Goal: Task Accomplishment & Management: Complete application form

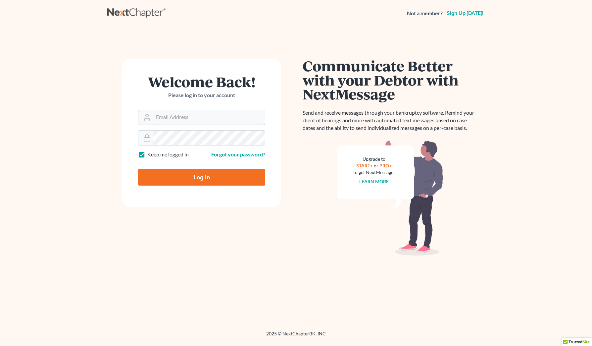
type input "[EMAIL_ADDRESS][DOMAIN_NAME]"
click at [212, 176] on input "Log In" at bounding box center [201, 177] width 127 height 17
type input "Thinking..."
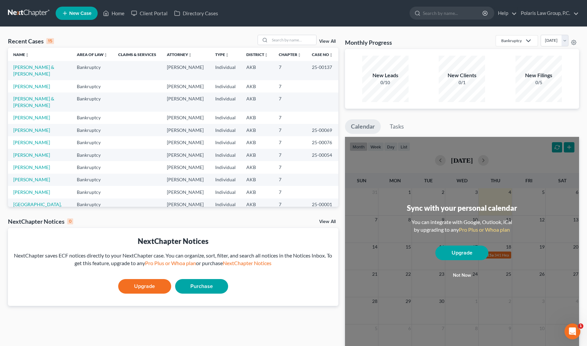
click at [85, 37] on div "Recent Cases 15 View All" at bounding box center [173, 41] width 330 height 13
click at [85, 36] on div "Recent Cases 15 View All" at bounding box center [173, 41] width 330 height 13
click at [339, 33] on div "Recent Cases 15 View All Name unfold_more expand_more expand_less Area of Law u…" at bounding box center [293, 199] width 587 height 344
click at [78, 16] on span "New Case" at bounding box center [80, 13] width 22 height 5
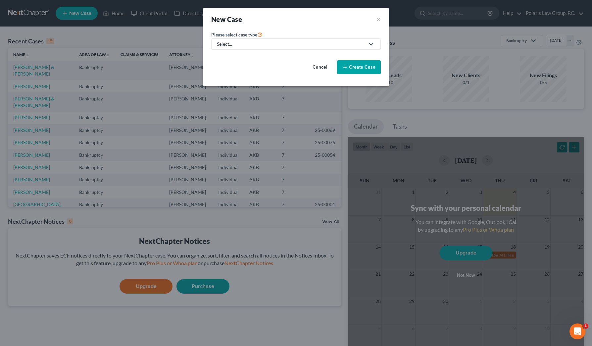
click at [281, 43] on div "Select..." at bounding box center [291, 44] width 148 height 7
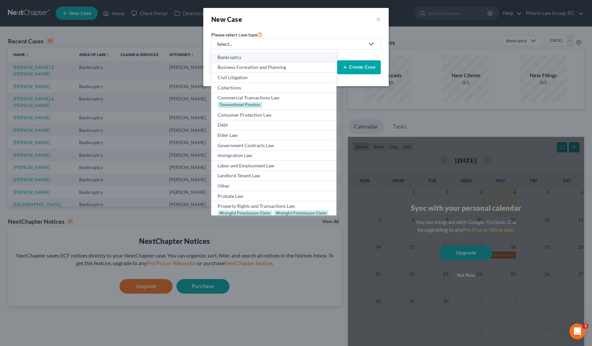
click at [236, 58] on div "Bankruptcy" at bounding box center [274, 57] width 112 height 7
select select "3"
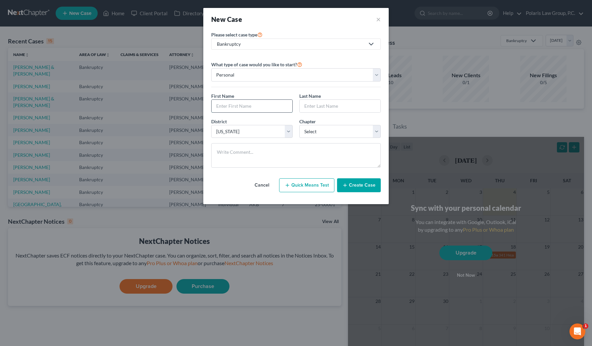
click at [251, 100] on input "text" at bounding box center [252, 106] width 81 height 13
type input "Vanessa"
type input "Hodgkins"
select select "0"
click at [356, 174] on div "Cancel Quick Means Test Create Case" at bounding box center [296, 185] width 170 height 25
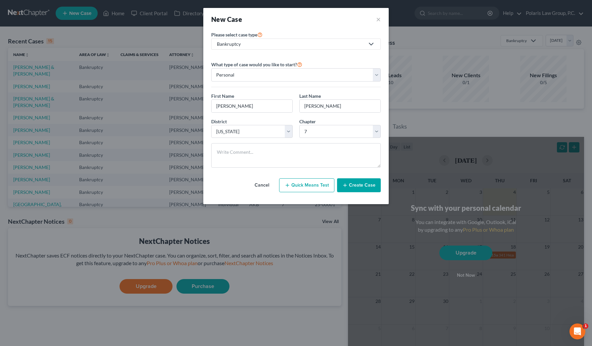
click at [357, 185] on button "Create Case" at bounding box center [359, 185] width 44 height 14
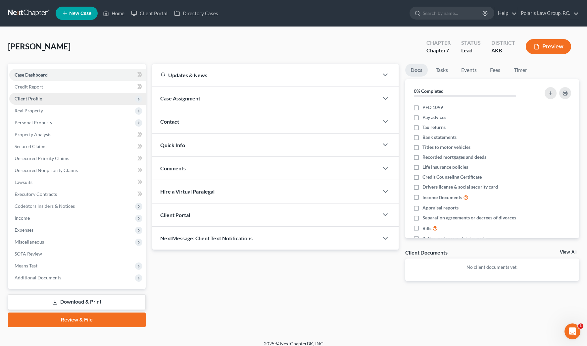
click at [86, 99] on span "Client Profile" at bounding box center [77, 99] width 136 height 12
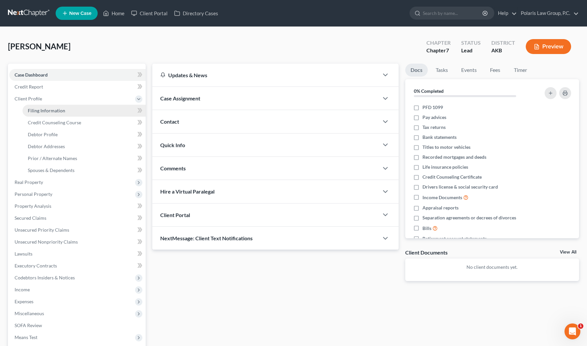
click at [103, 108] on link "Filing Information" at bounding box center [84, 111] width 123 height 12
select select "1"
select select "0"
select select "3"
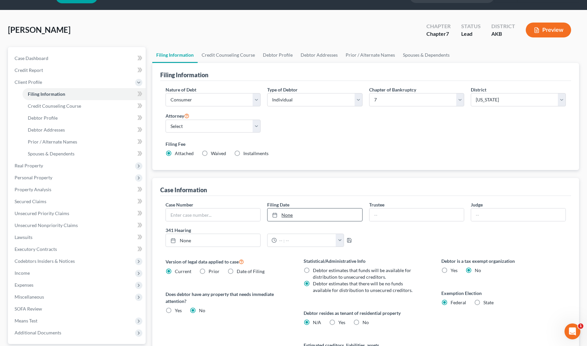
scroll to position [33, 0]
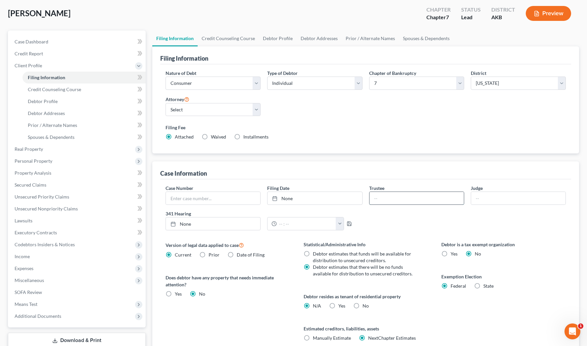
click at [390, 196] on input "text" at bounding box center [417, 198] width 94 height 13
type input "Nacole M. Jipping"
click at [485, 198] on input "text" at bounding box center [518, 198] width 94 height 13
type input "Gary Spraker"
click at [224, 107] on select "Select Italia A. Carson - AKB Marc Smith - AKB" at bounding box center [213, 109] width 95 height 13
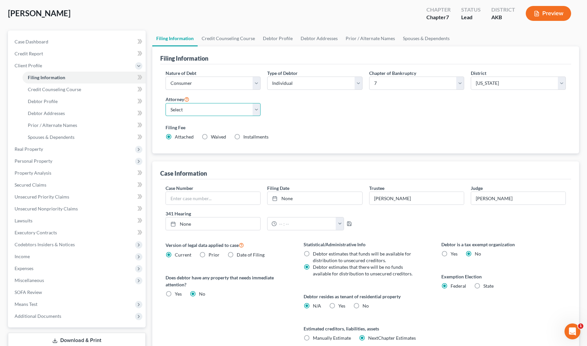
select select "1"
click at [166, 103] on select "Select Italia A. Carson - AKB Marc Smith - AKB" at bounding box center [213, 109] width 95 height 13
click at [269, 90] on div "Type of Debtor Select Individual Joint" at bounding box center [315, 82] width 102 height 25
click at [76, 43] on link "Case Dashboard" at bounding box center [77, 42] width 136 height 12
select select "1"
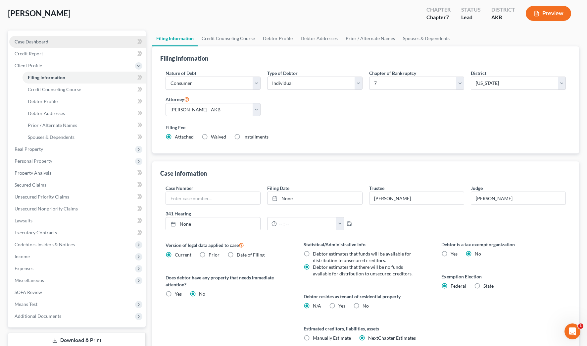
select select
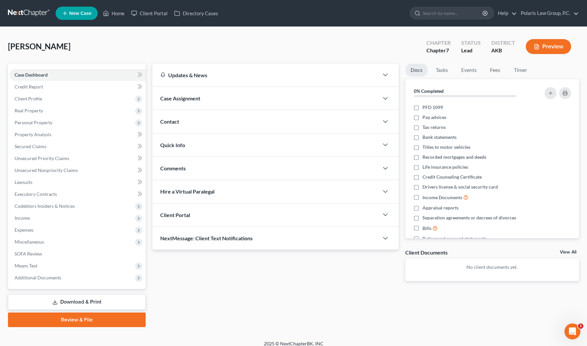
click at [218, 98] on div "Case Assignment" at bounding box center [265, 98] width 226 height 23
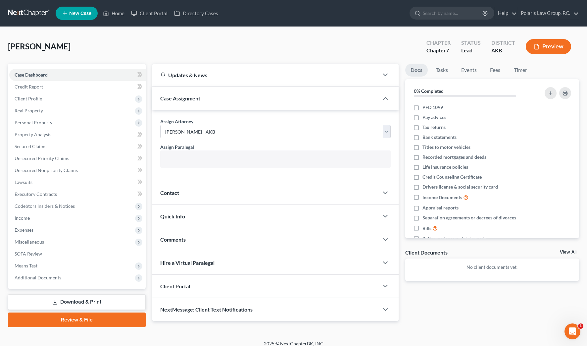
click at [213, 157] on input "text" at bounding box center [274, 160] width 221 height 10
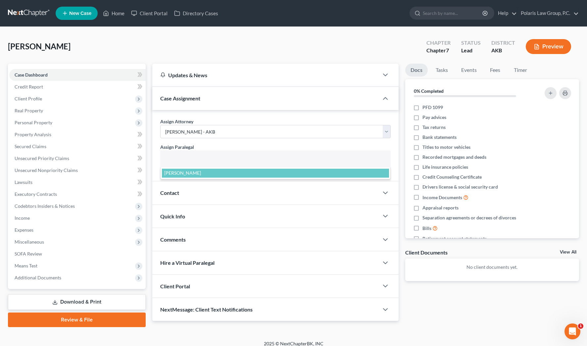
select select "25452"
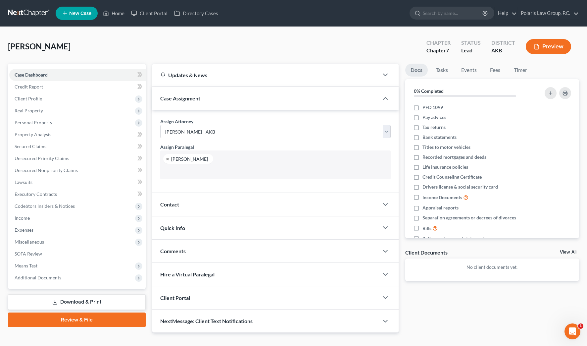
click at [200, 200] on div "Contact" at bounding box center [265, 204] width 226 height 23
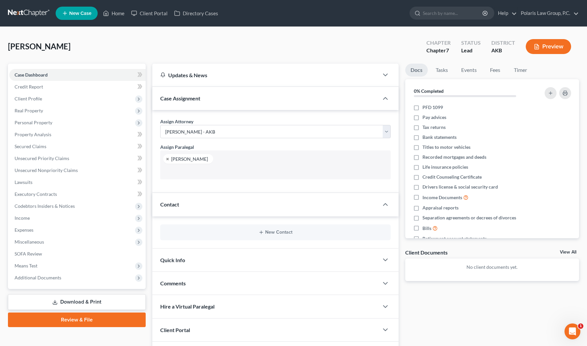
click at [200, 200] on div "Contact" at bounding box center [265, 204] width 226 height 23
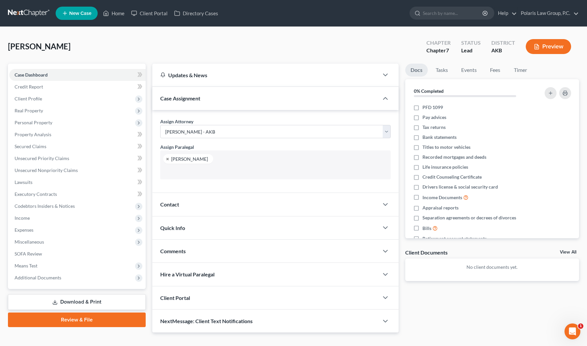
click at [214, 204] on div "Contact" at bounding box center [265, 204] width 226 height 23
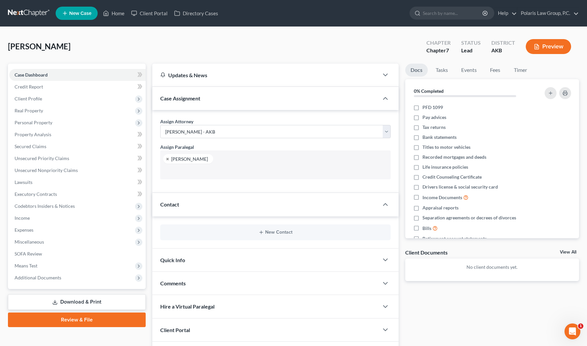
click at [223, 204] on div "Contact" at bounding box center [265, 204] width 226 height 23
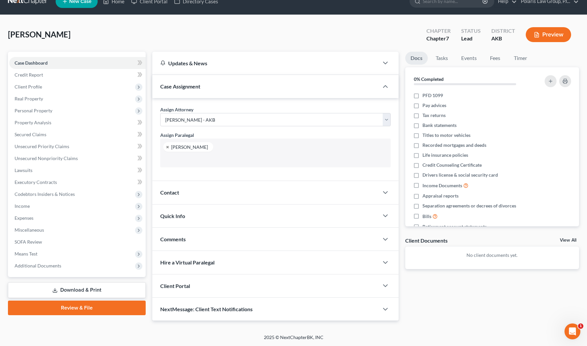
click at [224, 283] on div "Client Portal" at bounding box center [265, 285] width 226 height 23
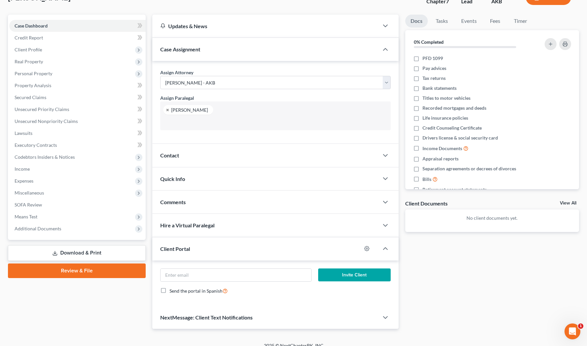
scroll to position [56, 0]
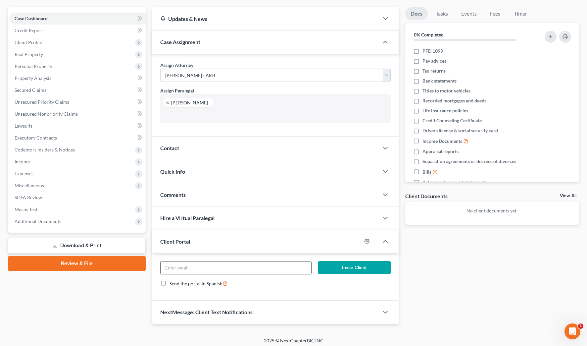
click at [223, 269] on input "email" at bounding box center [236, 267] width 151 height 13
paste input "vanessashyan@gmail.com"
type input "vanessashyan@gmail.com"
click at [403, 244] on div "Docs Tasks Events Fees Timer 0% Completed Nothing here yet! PFD 1099 Pay advice…" at bounding box center [492, 165] width 180 height 317
click at [41, 43] on span "Client Profile" at bounding box center [28, 42] width 27 height 6
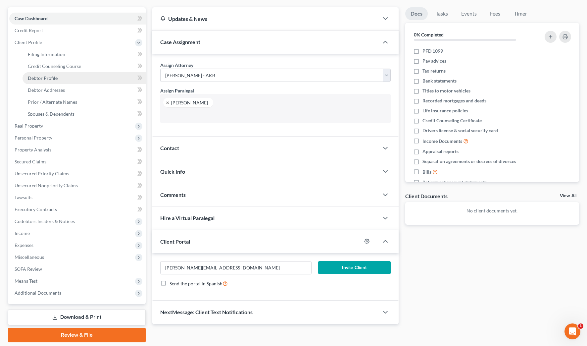
click at [63, 75] on link "Debtor Profile" at bounding box center [84, 78] width 123 height 12
select select "0"
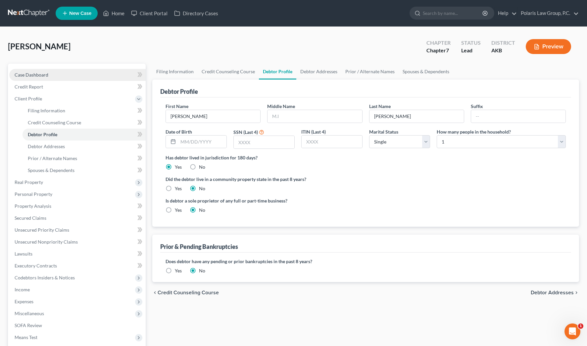
click at [42, 75] on span "Case Dashboard" at bounding box center [32, 75] width 34 height 6
select select "1"
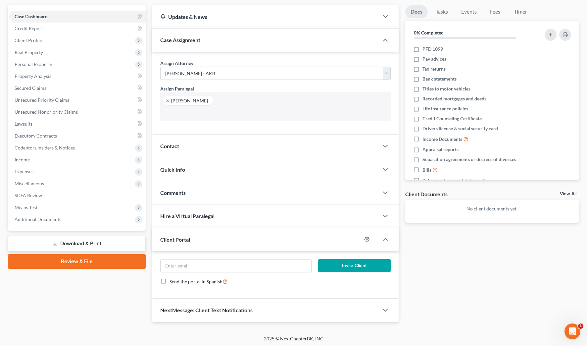
scroll to position [60, 0]
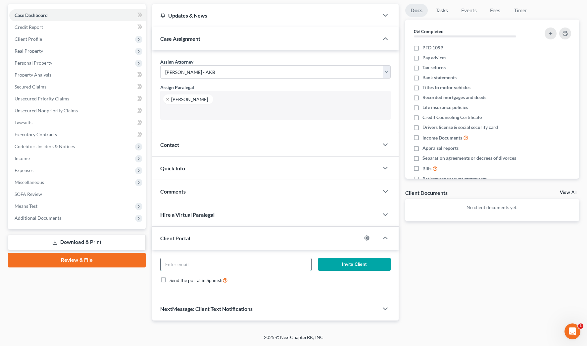
click at [259, 261] on input "email" at bounding box center [236, 264] width 151 height 13
paste input "vanessashyan@gmail.com"
type input "vanessashyan@gmail.com"
click at [384, 195] on icon "button" at bounding box center [385, 191] width 8 height 8
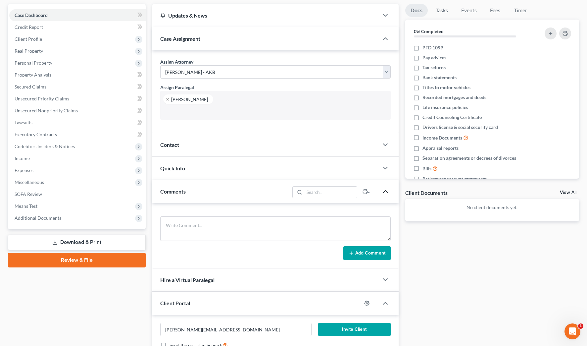
click at [384, 194] on icon "button" at bounding box center [385, 191] width 8 height 8
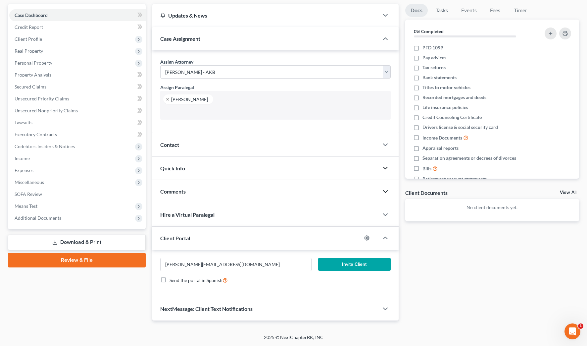
click at [384, 166] on icon "button" at bounding box center [385, 168] width 8 height 8
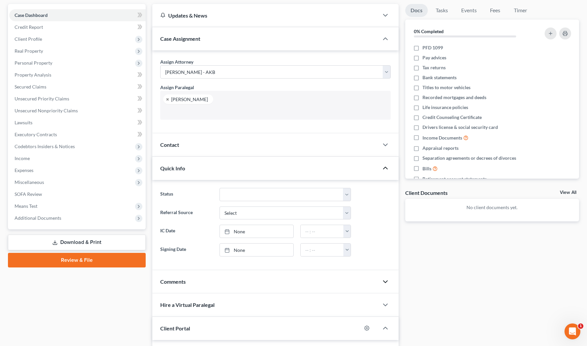
click at [323, 201] on ng-include "Status Discharged Discharged & Reported Discharge Litigation Dismissal Notice D…" at bounding box center [275, 222] width 230 height 69
click at [319, 194] on select "Discharged Discharged & Reported Discharge Litigation Dismissal Notice Dismisse…" at bounding box center [285, 194] width 131 height 13
select select "9"
click at [220, 188] on select "Discharged Discharged & Reported Discharge Litigation Dismissal Notice Dismisse…" at bounding box center [285, 194] width 131 height 13
click at [249, 215] on select "Select Word Of Mouth Previous Clients Direct Mail Website Google Search Modern …" at bounding box center [285, 212] width 131 height 13
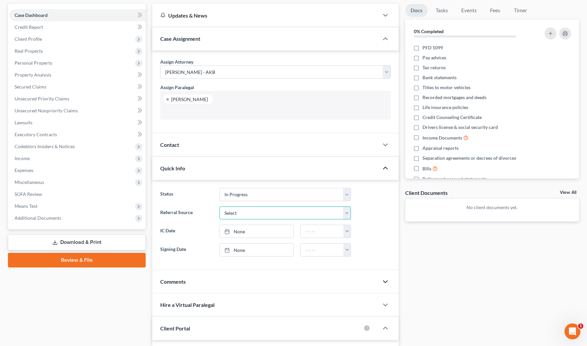
select select "4"
click at [220, 206] on select "Select Word Of Mouth Previous Clients Direct Mail Website Google Search Modern …" at bounding box center [285, 212] width 131 height 13
click at [400, 193] on div "Updates & News × Alaska District Notes Take a look at NextChapter's District No…" at bounding box center [275, 207] width 253 height 407
drag, startPoint x: 400, startPoint y: 193, endPoint x: 401, endPoint y: 188, distance: 5.0
click at [401, 188] on div "Updates & News × Alaska District Notes Take a look at NextChapter's District No…" at bounding box center [275, 207] width 253 height 407
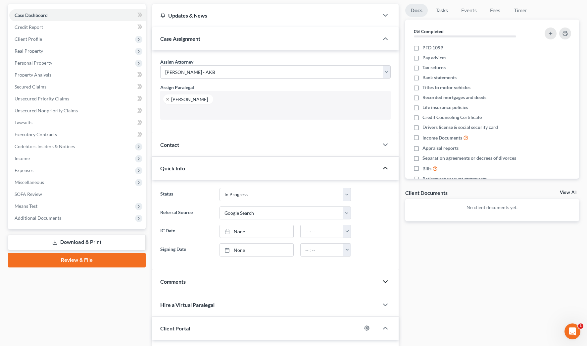
click at [401, 186] on div "Updates & News × Alaska District Notes Take a look at NextChapter's District No…" at bounding box center [275, 207] width 253 height 407
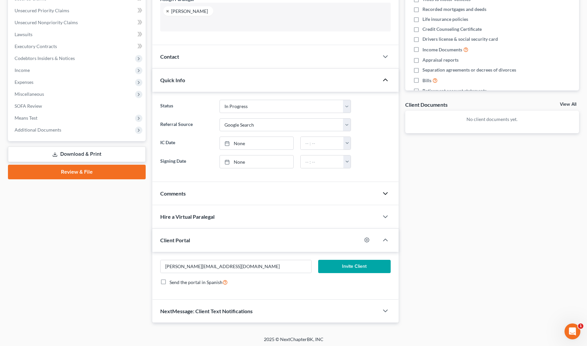
scroll to position [150, 0]
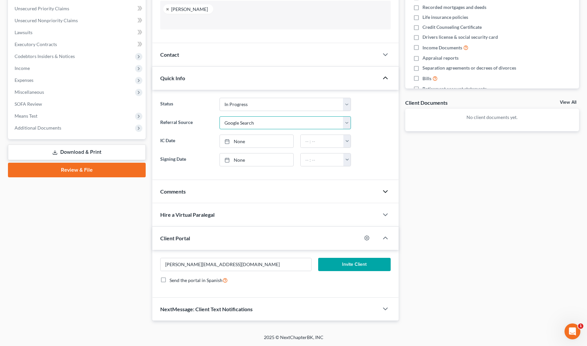
click at [348, 122] on select "Select Word Of Mouth Previous Clients Direct Mail Website Google Search Modern …" at bounding box center [285, 122] width 131 height 13
click at [402, 118] on div "Docs Tasks Events Fees Timer 0% Completed Nothing here yet! PFD 1099 Pay advice…" at bounding box center [492, 117] width 180 height 407
click at [402, 116] on div "Docs Tasks Events Fees Timer 0% Completed Nothing here yet! PFD 1099 Pay advice…" at bounding box center [492, 117] width 180 height 407
click at [402, 112] on div "Docs Tasks Events Fees Timer 0% Completed Nothing here yet! PFD 1099 Pay advice…" at bounding box center [492, 117] width 180 height 407
click at [352, 264] on button "Invite Client" at bounding box center [354, 264] width 72 height 13
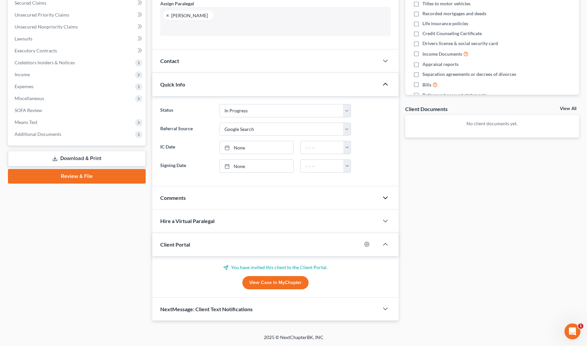
scroll to position [143, 0]
click at [365, 245] on icon "button" at bounding box center [366, 244] width 5 height 5
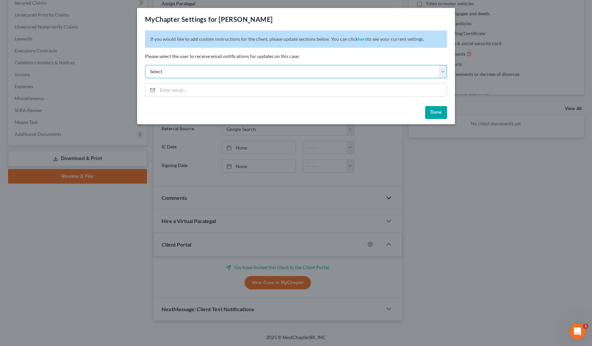
click at [443, 74] on select "Select icarson@polarislawgroupak.com msmith@polarislawgroupak.com msezer@polari…" at bounding box center [296, 71] width 302 height 13
select select "1"
click at [145, 65] on select "Select icarson@polarislawgroupak.com msmith@polarislawgroupak.com msezer@polari…" at bounding box center [296, 71] width 302 height 13
click at [260, 94] on input "email" at bounding box center [302, 90] width 289 height 13
click at [262, 71] on select "Select icarson@polarislawgroupak.com msmith@polarislawgroupak.com msezer@polari…" at bounding box center [296, 71] width 302 height 13
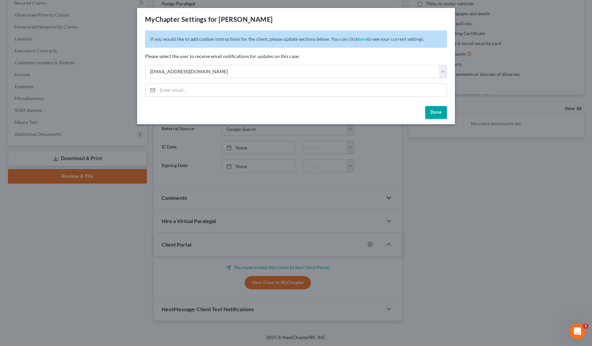
click at [312, 54] on p "Please select the user to receive email notifications for updates on this case:" at bounding box center [296, 56] width 302 height 7
click at [260, 93] on input "email" at bounding box center [302, 90] width 289 height 13
click at [299, 106] on div "Done" at bounding box center [296, 113] width 318 height 21
click at [434, 114] on button "Done" at bounding box center [436, 112] width 22 height 13
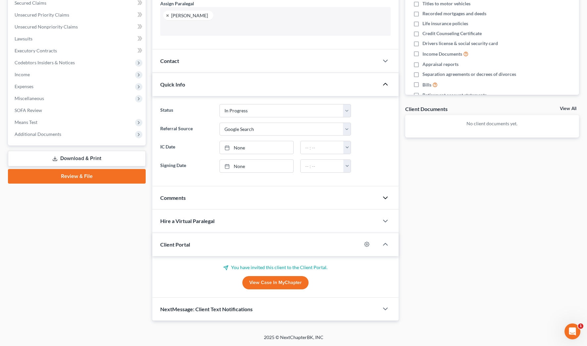
click at [406, 151] on div "Docs Tasks Events Fees Timer 0% Completed Nothing here yet! PFD 1099 Pay advice…" at bounding box center [492, 120] width 180 height 400
click at [405, 149] on div "Docs Tasks Events Fees Timer 0% Completed Nothing here yet! PFD 1099 Pay advice…" at bounding box center [492, 120] width 180 height 400
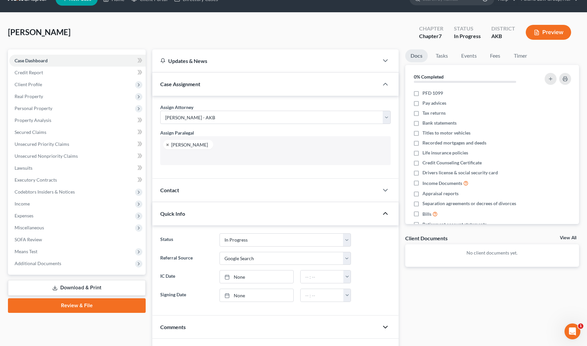
scroll to position [0, 0]
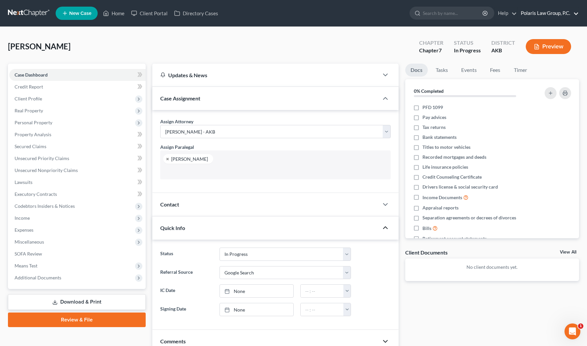
click at [565, 9] on link "Polaris Law Group, P.C." at bounding box center [548, 13] width 61 height 12
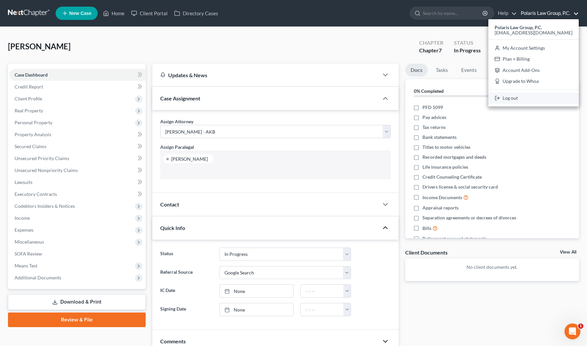
click at [529, 100] on link "Log out" at bounding box center [533, 97] width 90 height 11
